Goal: Find specific page/section: Find specific page/section

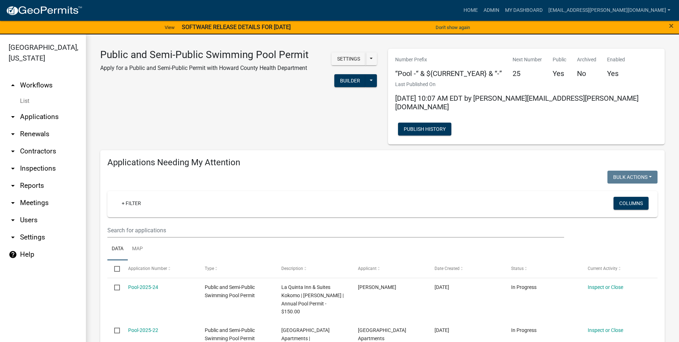
select select "3: 100"
click at [49, 154] on link "arrow_drop_down Contractors" at bounding box center [43, 150] width 86 height 17
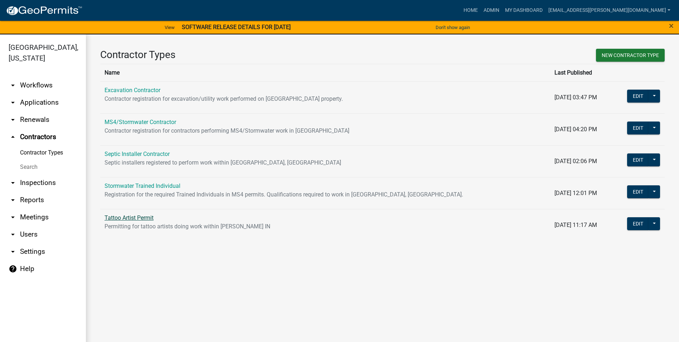
click at [143, 220] on link "Tattoo Artist Permit" at bounding box center [129, 217] width 49 height 7
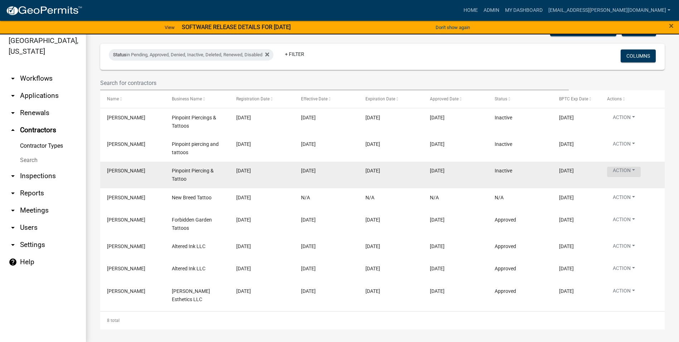
scroll to position [9, 0]
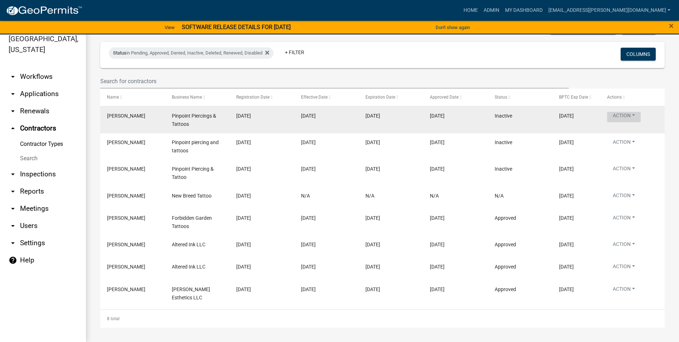
click at [631, 116] on button "Action" at bounding box center [624, 117] width 34 height 10
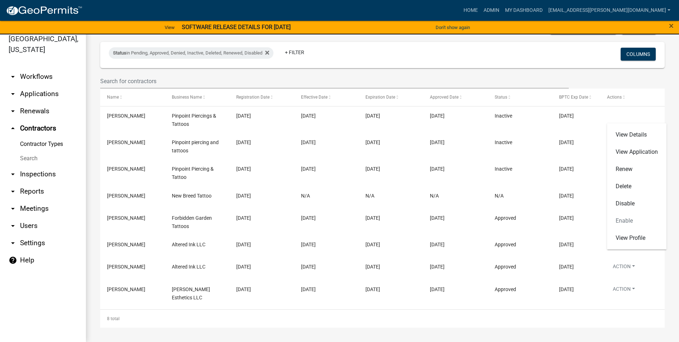
click at [566, 40] on div "Contractors Scheduled Exports + Create New Export Excel Format (.xlsx) CSV Form…" at bounding box center [382, 168] width 575 height 319
